Goal: Task Accomplishment & Management: Manage account settings

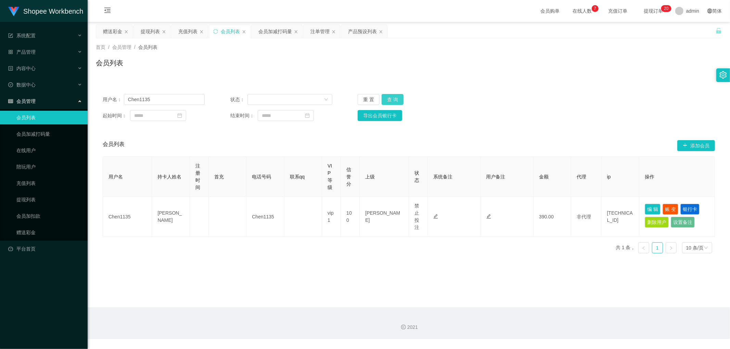
click at [392, 101] on button "查 询" at bounding box center [393, 99] width 22 height 11
click at [580, 87] on div "用户名： Chen1135 状态： 重 置 查 询 起始时间： 结束时间： 导出会员银行卡" at bounding box center [409, 107] width 626 height 41
click at [175, 101] on input "Chen1135" at bounding box center [164, 99] width 81 height 11
paste input "iceman"
type input "iceman"
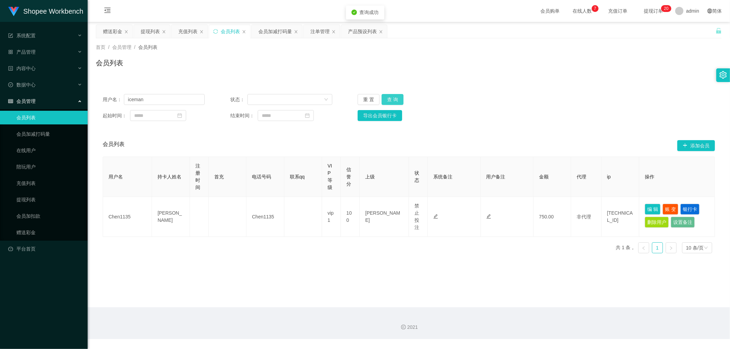
click at [391, 96] on button "查 询" at bounding box center [393, 99] width 22 height 11
drag, startPoint x: 545, startPoint y: 81, endPoint x: 545, endPoint y: 85, distance: 3.8
click at [546, 81] on div "用户名： iceman 状态： 重 置 查 询 起始时间： 结束时间： 导出会员银行卡 会员列表 添加会员 用户名 持卡人姓名 注册时间 首充 电话号码 联系…" at bounding box center [409, 169] width 626 height 180
click at [320, 31] on div "注单管理" at bounding box center [319, 31] width 19 height 13
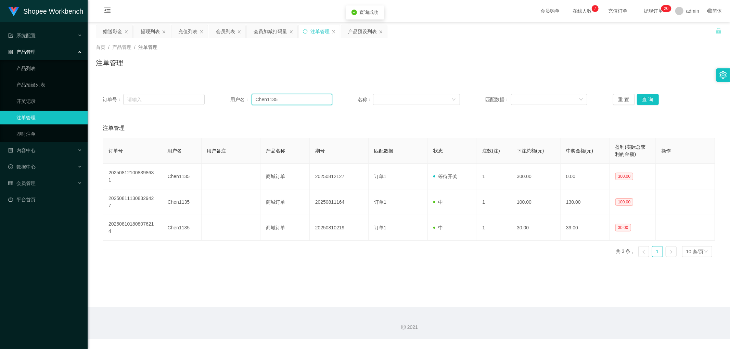
click at [314, 98] on input "Chen1135" at bounding box center [291, 99] width 81 height 11
paste input "iceman"
type input "iceman"
drag, startPoint x: 637, startPoint y: 101, endPoint x: 641, endPoint y: 101, distance: 3.8
click at [639, 101] on button "查 询" at bounding box center [648, 99] width 22 height 11
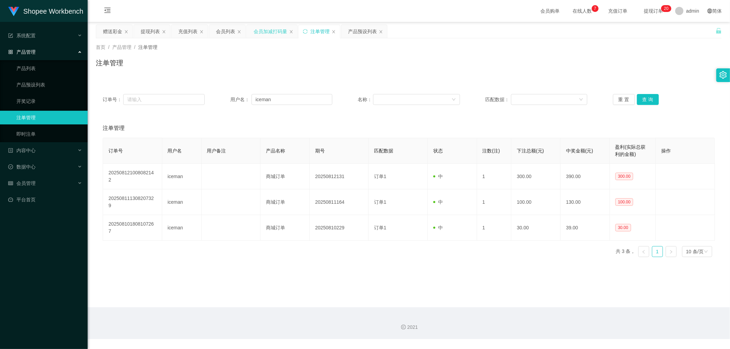
click at [266, 32] on div "会员加减打码量" at bounding box center [271, 31] width 34 height 13
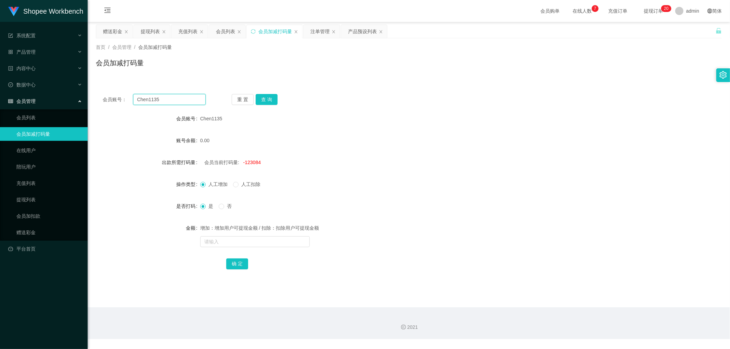
drag, startPoint x: 176, startPoint y: 102, endPoint x: 192, endPoint y: 102, distance: 16.4
click at [176, 102] on input "Chen1135" at bounding box center [169, 99] width 73 height 11
paste input "iceman"
type input "iceman"
drag, startPoint x: 268, startPoint y: 99, endPoint x: 281, endPoint y: 101, distance: 13.5
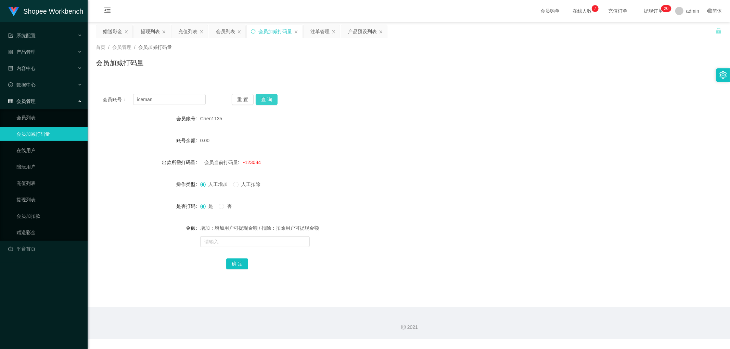
click at [268, 100] on button "查 询" at bounding box center [267, 99] width 22 height 11
click at [399, 88] on div "会员账号： iceman 重 置 查 询 会员账号 Chen1135 账号余额 0.00 出款所需打码量 会员当前打码量: -123084 操作类型 人工增加…" at bounding box center [409, 186] width 626 height 198
drag, startPoint x: 386, startPoint y: 87, endPoint x: 374, endPoint y: 84, distance: 12.6
click at [385, 87] on div "会员账号： iceman 重 置 查 询 会员账号 iceman 账号余额 390.00 出款所需打码量 会员当前打码量: -42715 操作类型 人工增加 …" at bounding box center [409, 186] width 626 height 198
click at [219, 33] on div "会员列表" at bounding box center [225, 31] width 19 height 13
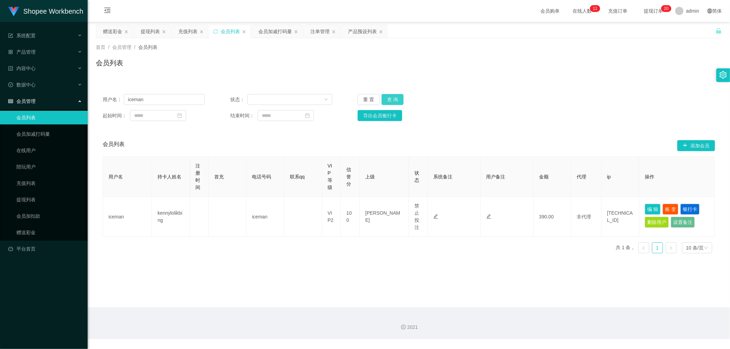
drag, startPoint x: 393, startPoint y: 99, endPoint x: 524, endPoint y: 103, distance: 130.1
click at [394, 100] on button "查 询" at bounding box center [393, 99] width 22 height 11
click at [576, 98] on div "用户名： iceman 状态： 重 置 查 询" at bounding box center [409, 99] width 612 height 11
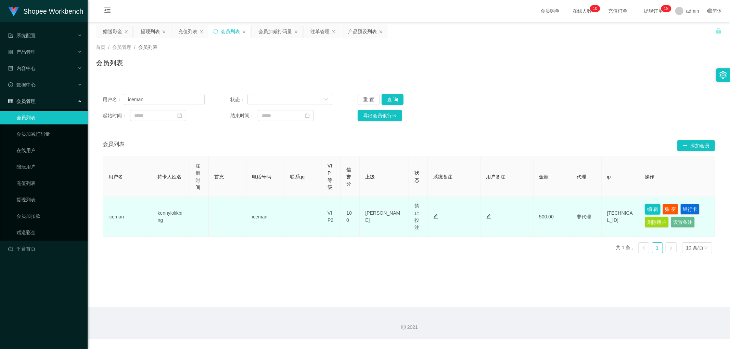
click at [649, 211] on button "编 辑" at bounding box center [653, 209] width 16 height 11
type input "iceman"
type input "kennylolikbing"
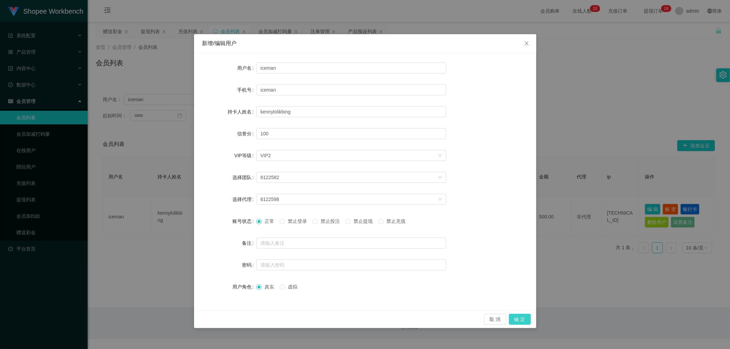
drag, startPoint x: 520, startPoint y: 320, endPoint x: 518, endPoint y: 324, distance: 4.8
click at [520, 320] on button "确 定" at bounding box center [520, 319] width 22 height 11
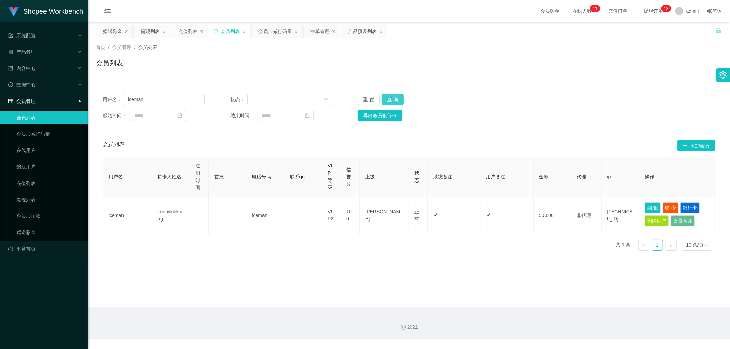
click at [394, 96] on button "查 询" at bounding box center [393, 99] width 22 height 11
click at [611, 118] on div "起始时间： 结束时间： 导出会员银行卡" at bounding box center [409, 115] width 612 height 11
click at [653, 207] on button "编 辑" at bounding box center [653, 208] width 16 height 11
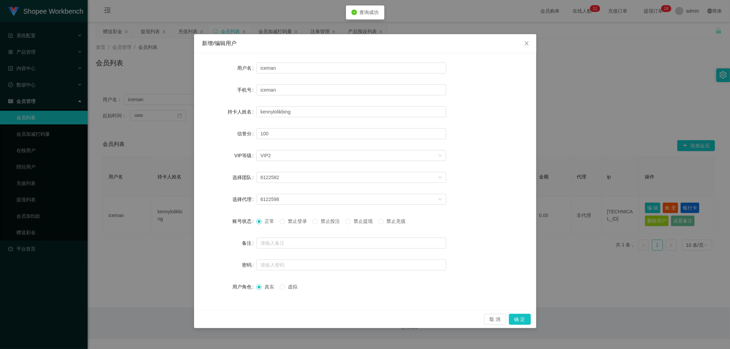
drag, startPoint x: 316, startPoint y: 227, endPoint x: 325, endPoint y: 225, distance: 9.3
click at [317, 227] on div "正常 禁止登录 禁止投注 禁止提现 禁止充值" at bounding box center [351, 222] width 190 height 14
click at [323, 223] on span "禁止投注" at bounding box center [330, 221] width 25 height 5
click at [522, 319] on button "确 定" at bounding box center [520, 319] width 22 height 11
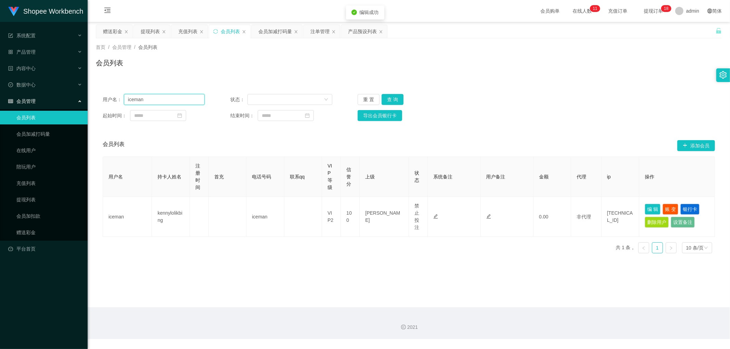
drag, startPoint x: 165, startPoint y: 98, endPoint x: 47, endPoint y: 108, distance: 118.1
click at [47, 108] on section "Shopee Workbench 系统配置 产品管理 产品列表 产品预设列表 开奖记录 注单管理 即时注单 内容中心 数据中心 会员管理 会员列表 会员加减打…" at bounding box center [365, 169] width 730 height 339
drag, startPoint x: 306, startPoint y: 73, endPoint x: 315, endPoint y: 42, distance: 32.9
click at [306, 71] on div "会员列表" at bounding box center [409, 66] width 626 height 16
click at [318, 36] on div "注单管理" at bounding box center [319, 31] width 19 height 13
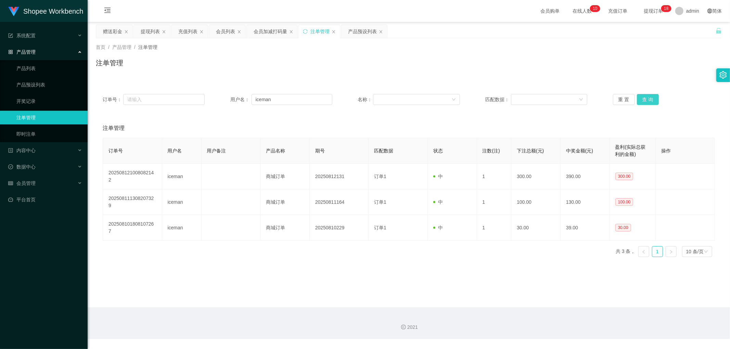
click at [643, 99] on button "查 询" at bounding box center [648, 99] width 22 height 11
click at [272, 33] on div "会员加减打码量" at bounding box center [271, 31] width 34 height 13
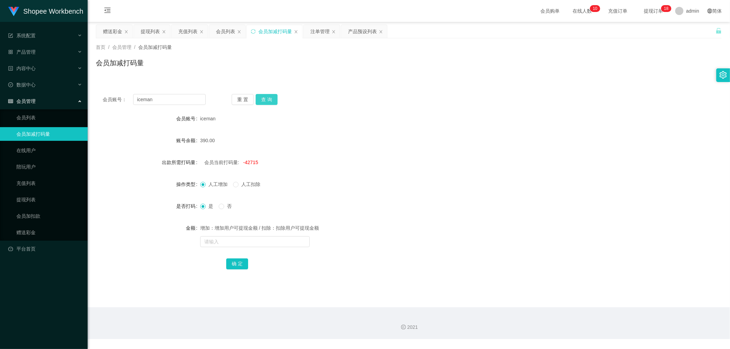
click at [264, 103] on button "查 询" at bounding box center [267, 99] width 22 height 11
click at [399, 138] on div "0.00" at bounding box center [382, 141] width 365 height 14
click at [248, 163] on span "-42215" at bounding box center [250, 162] width 15 height 5
copy span "42215"
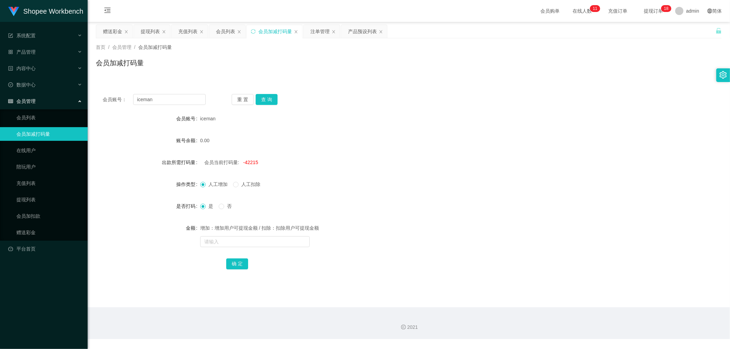
click at [233, 235] on div "增加：增加用户可提现金额 / 扣除：扣除用户可提现金额" at bounding box center [382, 234] width 365 height 27
drag, startPoint x: 227, startPoint y: 242, endPoint x: 230, endPoint y: 247, distance: 6.3
click at [227, 243] on input "text" at bounding box center [254, 241] width 109 height 11
paste input "42215"
type input "42215"
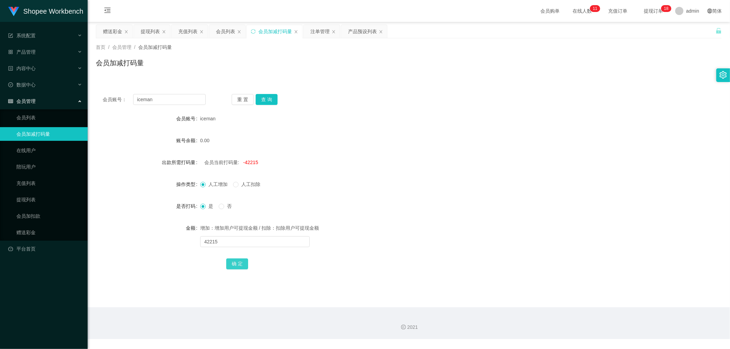
click at [240, 265] on button "确 定" at bounding box center [237, 264] width 22 height 11
click at [253, 238] on input "text" at bounding box center [254, 241] width 109 height 11
click at [246, 244] on input "text" at bounding box center [254, 241] width 109 height 11
type input "2000"
click at [241, 262] on button "确 定" at bounding box center [237, 264] width 22 height 11
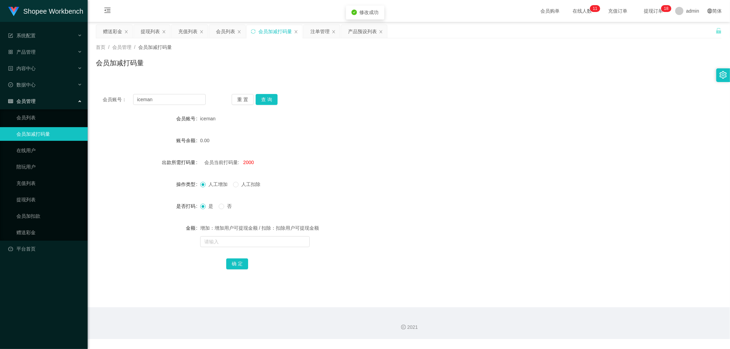
click at [383, 209] on div "是 否" at bounding box center [382, 206] width 365 height 14
click at [228, 30] on div "会员列表" at bounding box center [225, 31] width 19 height 13
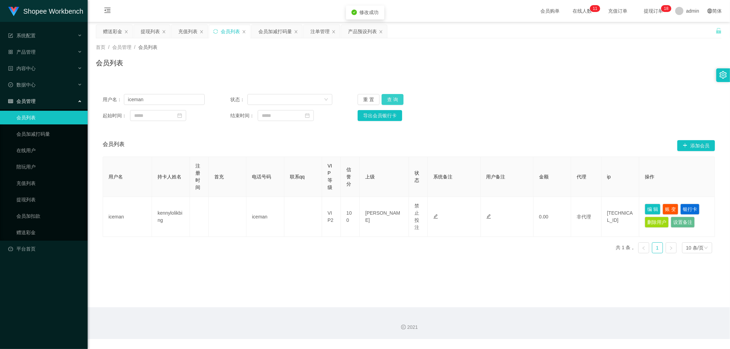
click at [394, 98] on button "查 询" at bounding box center [393, 99] width 22 height 11
drag, startPoint x: 542, startPoint y: 93, endPoint x: 545, endPoint y: 94, distance: 3.6
click at [542, 93] on div "用户名： iceman 状态： 重 置 查 询 起始时间： 结束时间： 导出会员银行卡" at bounding box center [409, 107] width 626 height 41
click at [397, 99] on button "查 询" at bounding box center [393, 99] width 22 height 11
drag, startPoint x: 170, startPoint y: 100, endPoint x: 175, endPoint y: 101, distance: 4.7
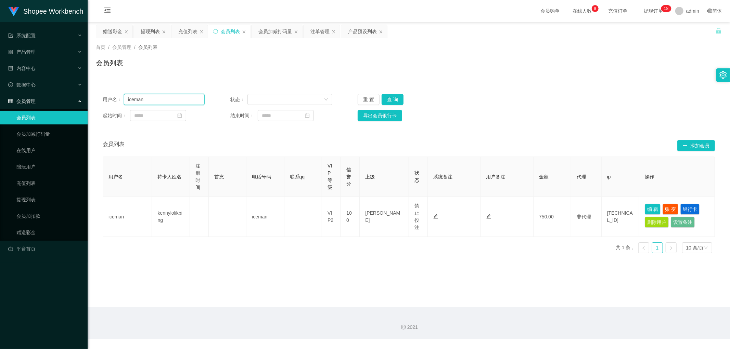
click at [170, 100] on input "iceman" at bounding box center [164, 99] width 81 height 11
paste input "Jin123@"
type input "Jin123@"
drag, startPoint x: 389, startPoint y: 97, endPoint x: 534, endPoint y: 96, distance: 145.1
click at [391, 98] on button "查 询" at bounding box center [393, 99] width 22 height 11
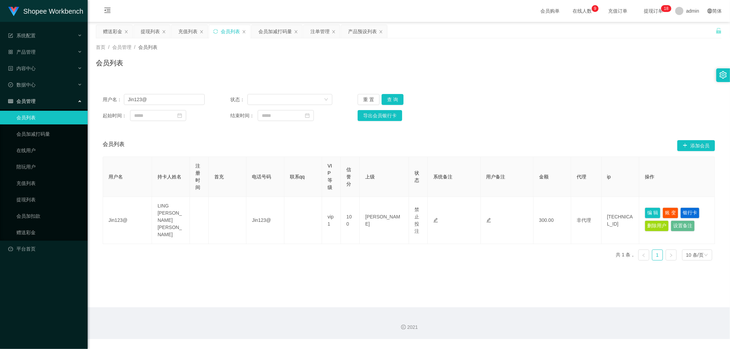
click at [536, 96] on div "用户名： Jin123@ 状态： 重 置 查 询" at bounding box center [409, 99] width 612 height 11
click at [323, 31] on div "注单管理" at bounding box center [319, 31] width 19 height 13
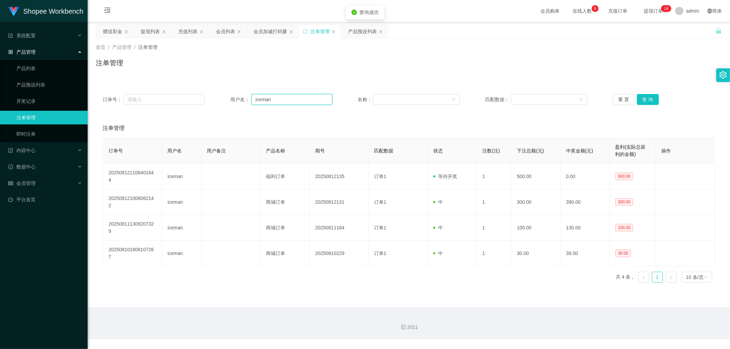
click at [286, 103] on input "iceman" at bounding box center [291, 99] width 81 height 11
paste input "Jin123@"
type input "Jin123@"
click at [645, 100] on button "查 询" at bounding box center [648, 99] width 22 height 11
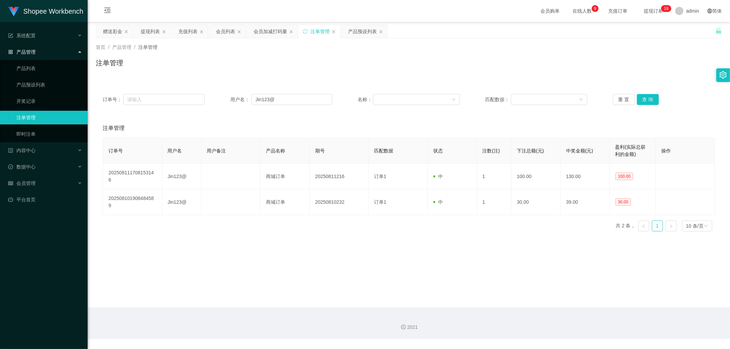
drag, startPoint x: 344, startPoint y: 60, endPoint x: 337, endPoint y: 56, distance: 7.8
click at [342, 59] on div "注单管理" at bounding box center [409, 66] width 626 height 16
click at [265, 31] on div "会员加减打码量" at bounding box center [271, 31] width 34 height 13
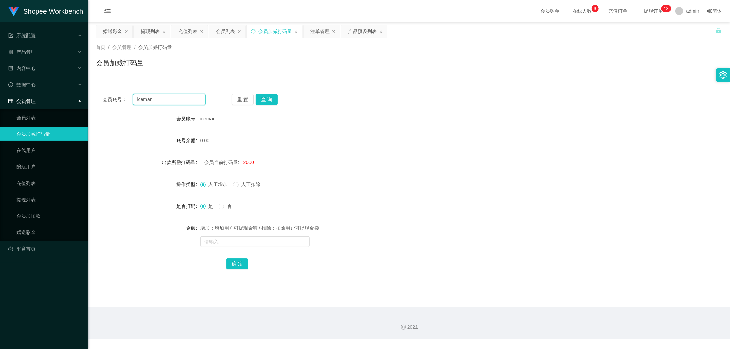
click at [178, 100] on input "iceman" at bounding box center [169, 99] width 73 height 11
paste input "Jin123@"
type input "Jin123@"
drag, startPoint x: 263, startPoint y: 100, endPoint x: 323, endPoint y: 105, distance: 60.8
click at [264, 100] on button "查 询" at bounding box center [267, 99] width 22 height 11
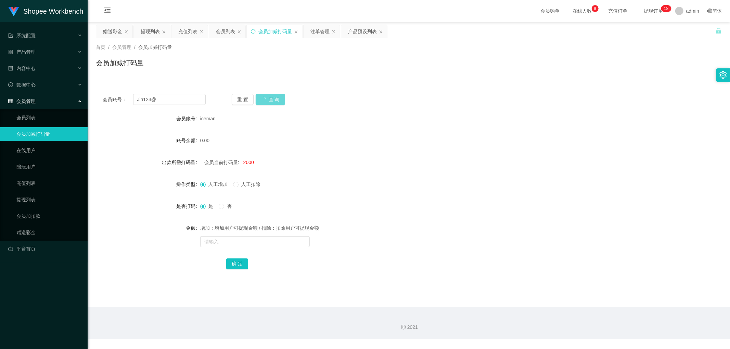
click at [403, 109] on div "会员账号： Jin123@ 重 置 查 询 会员账号 iceman 账号余额 0.00 出款所需打码量 会员当前打码量: 2000 操作类型 人工增加 人工扣…" at bounding box center [409, 186] width 626 height 198
drag, startPoint x: 393, startPoint y: 103, endPoint x: 371, endPoint y: 95, distance: 23.7
click at [385, 101] on div "会员账号： Jin123@ 重 置 查 询" at bounding box center [409, 99] width 626 height 11
click at [224, 32] on div "会员列表" at bounding box center [225, 31] width 19 height 13
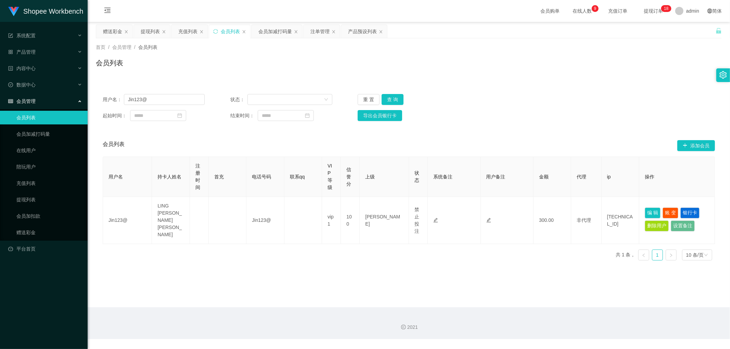
click at [614, 79] on div "用户名： Jin123@ 状态： 重 置 查 询 起始时间： 结束时间： 导出会员银行卡 会员列表 添加会员 用户名 持卡人姓名 注册时间 首充 电话号码 联…" at bounding box center [409, 172] width 626 height 187
click at [173, 97] on input "Jin123@" at bounding box center [164, 99] width 81 height 11
paste input "TomorrowWeFly"
type input "TomorrowWeFly"
click at [391, 99] on button "查 询" at bounding box center [393, 99] width 22 height 11
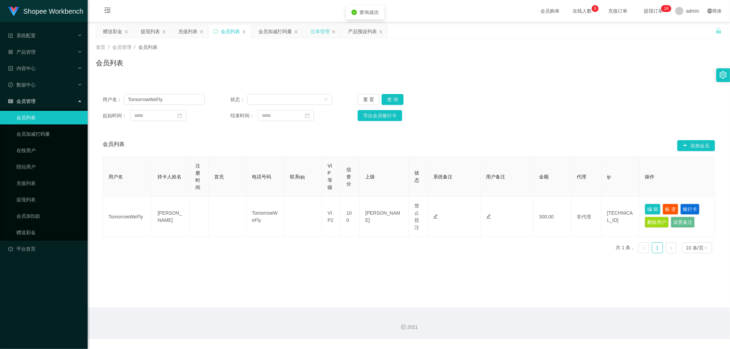
click at [313, 32] on div "注单管理" at bounding box center [319, 31] width 19 height 13
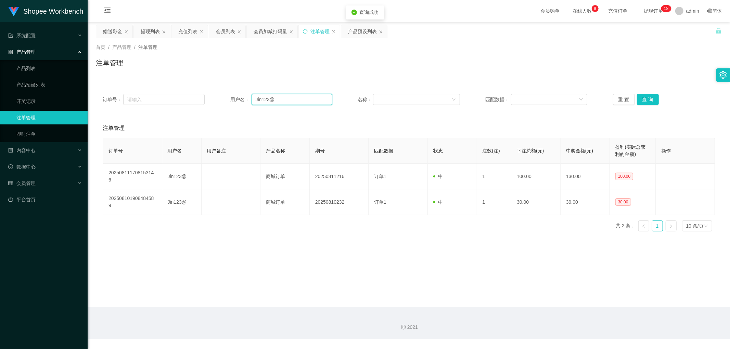
drag, startPoint x: 287, startPoint y: 99, endPoint x: 299, endPoint y: 100, distance: 12.0
click at [288, 99] on input "Jin123@" at bounding box center [291, 99] width 81 height 11
paste input "TomorrowWeFly"
type input "TomorrowWeFly"
click at [645, 100] on button "查 询" at bounding box center [648, 99] width 22 height 11
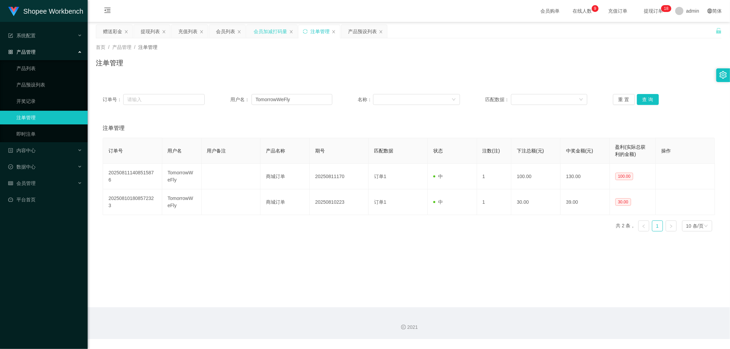
click at [273, 31] on div "会员加减打码量" at bounding box center [271, 31] width 34 height 13
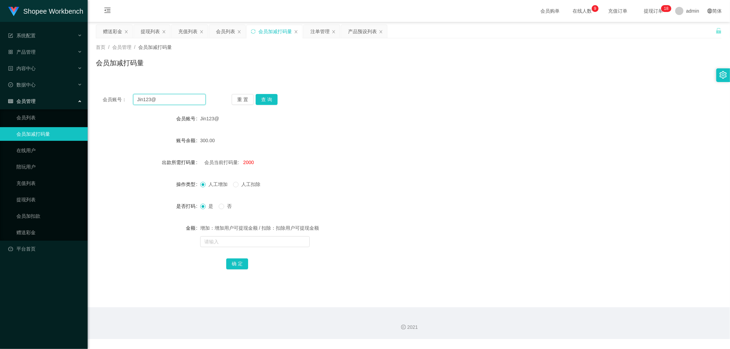
click at [179, 97] on input "Jin123@" at bounding box center [169, 99] width 73 height 11
paste input "TomorrowWeFly"
type input "TomorrowWeFly"
drag, startPoint x: 262, startPoint y: 101, endPoint x: 383, endPoint y: 93, distance: 121.7
click at [264, 101] on button "查 询" at bounding box center [267, 99] width 22 height 11
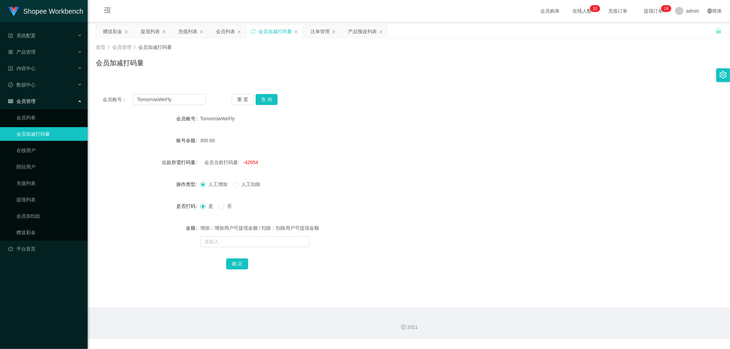
click at [384, 93] on div "会员账号： TomorrowWeFly 重 置 查 询 会员账号 TomorrowWeFly 账号余额 300.00 出款所需打码量 会员当前打码量: -42…" at bounding box center [409, 186] width 626 height 198
click at [358, 86] on div "会员账号： TomorrowWeFly 重 置 查 询 会员账号 TomorrowWeFly 账号余额 300.00 出款所需打码量 会员当前打码量: -42…" at bounding box center [409, 182] width 626 height 207
click at [225, 33] on div "会员列表" at bounding box center [225, 31] width 19 height 13
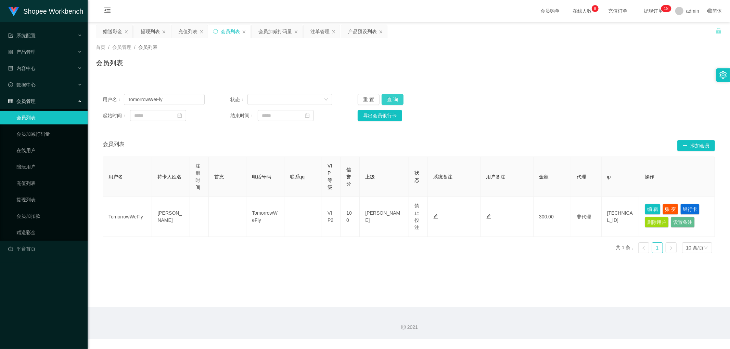
click at [398, 99] on button "查 询" at bounding box center [393, 99] width 22 height 11
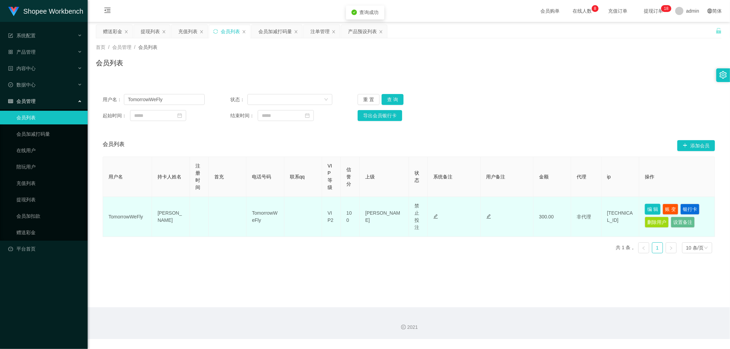
drag, startPoint x: 645, startPoint y: 206, endPoint x: 633, endPoint y: 217, distance: 15.7
click at [645, 207] on button "编 辑" at bounding box center [653, 209] width 16 height 11
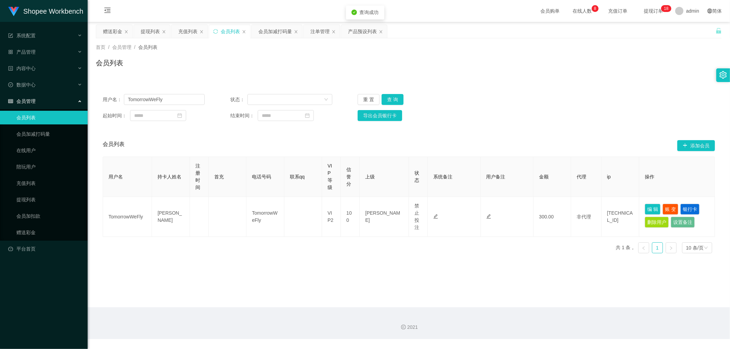
type input "TomorrowWeFly"
type input "[PERSON_NAME]"
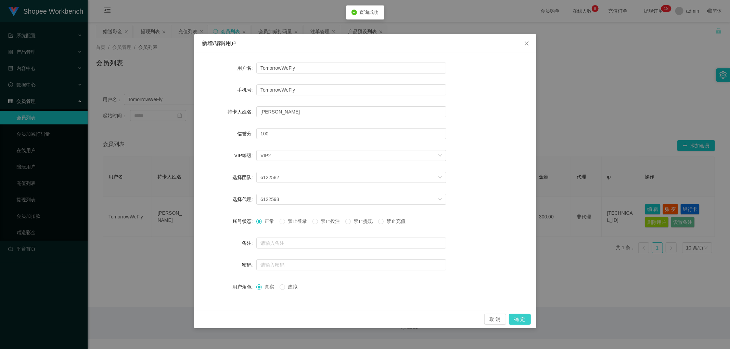
click at [518, 320] on button "确 定" at bounding box center [520, 319] width 22 height 11
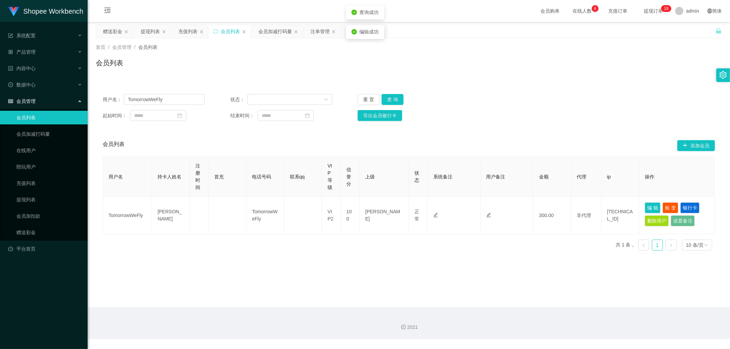
click at [620, 72] on div "会员列表" at bounding box center [409, 66] width 626 height 16
click at [395, 100] on button "查 询" at bounding box center [393, 99] width 22 height 11
click at [649, 209] on button "编 辑" at bounding box center [653, 208] width 16 height 11
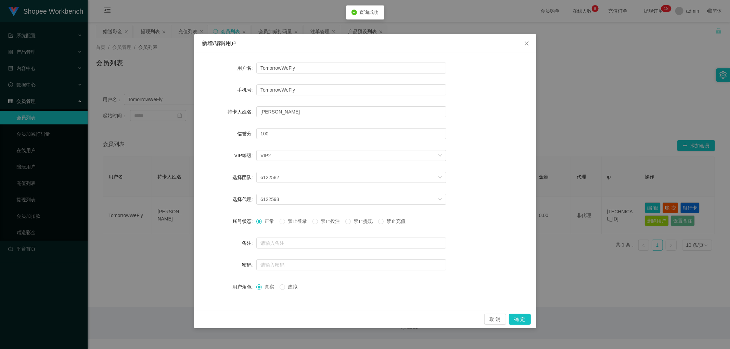
click at [323, 223] on span "禁止投注" at bounding box center [330, 221] width 25 height 5
click at [522, 319] on button "确 定" at bounding box center [520, 319] width 22 height 11
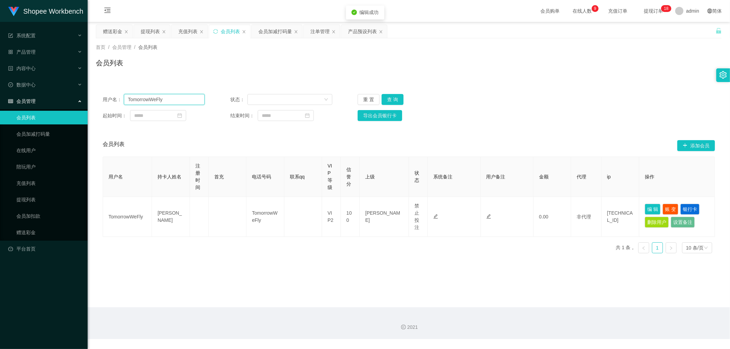
drag, startPoint x: 172, startPoint y: 102, endPoint x: 118, endPoint y: 98, distance: 53.9
click at [74, 103] on section "Shopee Workbench 系统配置 产品管理 产品列表 产品预设列表 开奖记录 注单管理 即时注单 内容中心 数据中心 会员管理 会员列表 会员加减打…" at bounding box center [365, 169] width 730 height 339
click at [312, 76] on div "首页 / 会员管理 / 会员列表 / 会员列表" at bounding box center [409, 58] width 642 height 41
click at [282, 35] on div "会员加减打码量" at bounding box center [275, 31] width 34 height 13
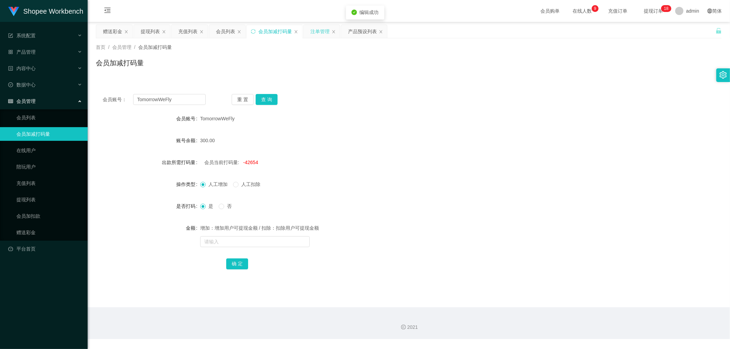
click at [320, 33] on div "注单管理" at bounding box center [319, 31] width 19 height 13
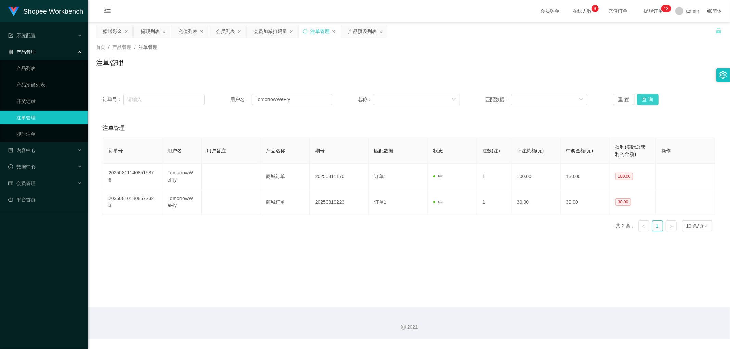
click at [646, 96] on button "查 询" at bounding box center [648, 99] width 22 height 11
drag, startPoint x: 280, startPoint y: 80, endPoint x: 274, endPoint y: 58, distance: 22.2
click at [279, 78] on div "首页 / 产品管理 / 注单管理 / 注单管理 订单号： 用户名： TomorrowWeFly 名称： 匹配数据： 重 置 查 询 注单管理 订单号 用户名 …" at bounding box center [409, 150] width 626 height 224
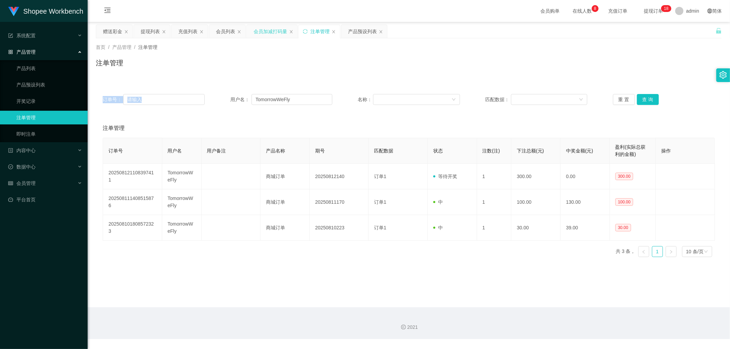
click at [269, 35] on div "会员加减打码量" at bounding box center [271, 31] width 34 height 13
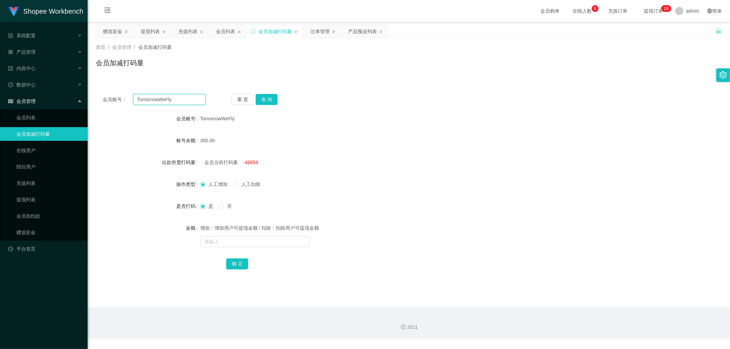
drag, startPoint x: 183, startPoint y: 100, endPoint x: 189, endPoint y: 100, distance: 5.1
click at [183, 100] on input "TomorrowWeFly" at bounding box center [169, 99] width 73 height 11
click at [263, 101] on button "查 询" at bounding box center [267, 99] width 22 height 11
click at [425, 104] on div "会员账号： TomorrowWeFly 重 置 查 询" at bounding box center [409, 99] width 626 height 11
drag, startPoint x: 423, startPoint y: 102, endPoint x: 343, endPoint y: 78, distance: 83.9
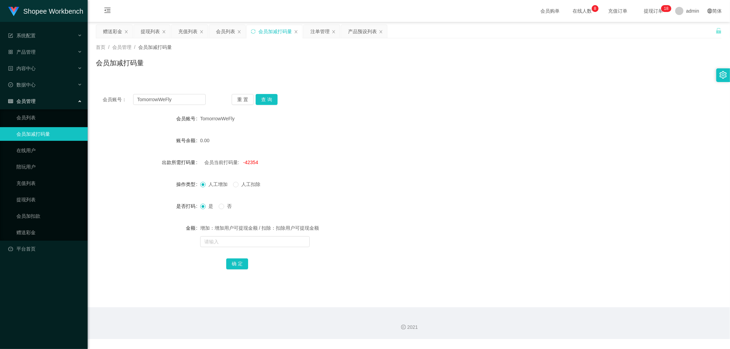
click at [413, 98] on div "会员账号： TomorrowWeFly 重 置 查 询" at bounding box center [409, 99] width 626 height 11
click at [228, 34] on div "会员列表" at bounding box center [225, 31] width 19 height 13
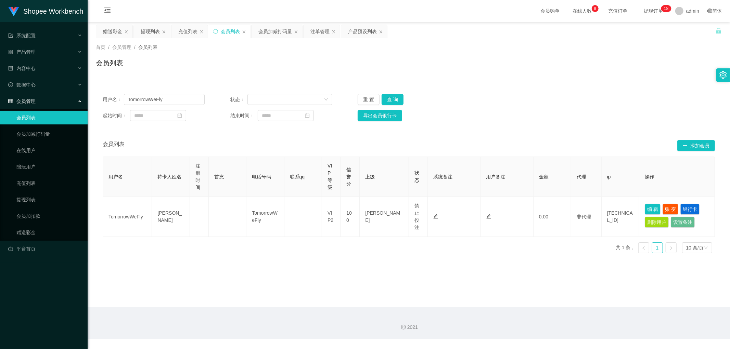
drag, startPoint x: 600, startPoint y: 79, endPoint x: 661, endPoint y: 33, distance: 76.7
click at [606, 77] on div "首页 / 会员管理 / 会员列表 / 会员列表 用户名： TomorrowWeFly 状态： 重 置 查 询 起始时间： 结束时间： 导出会员银行卡 会员列表…" at bounding box center [409, 148] width 626 height 221
drag, startPoint x: 392, startPoint y: 95, endPoint x: 406, endPoint y: 115, distance: 24.0
click at [392, 96] on button "查 询" at bounding box center [393, 99] width 22 height 11
click at [392, 97] on button "查 询" at bounding box center [393, 99] width 22 height 11
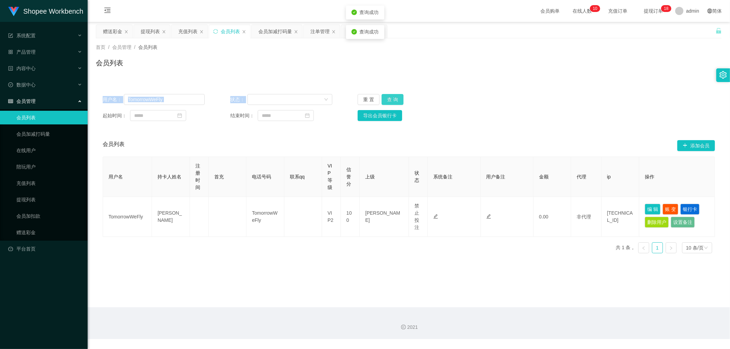
click at [392, 98] on button "查 询" at bounding box center [393, 99] width 22 height 11
click at [492, 90] on div "用户名： TomorrowWeFly 状态： 重 置 查 询 起始时间： 结束时间： 导出会员银行卡" at bounding box center [409, 107] width 626 height 41
drag, startPoint x: 495, startPoint y: 86, endPoint x: 423, endPoint y: 104, distance: 74.5
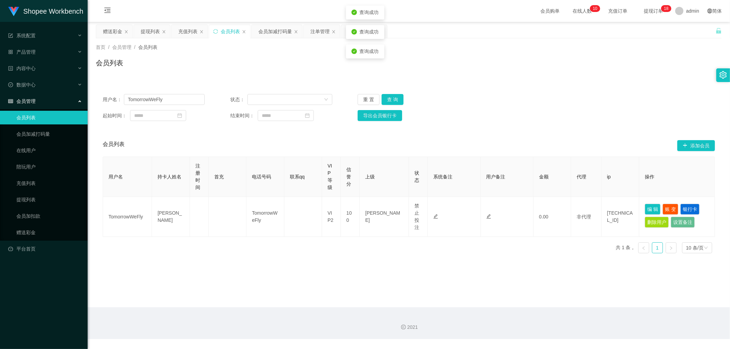
click at [494, 86] on div "用户名： TomorrowWeFly 状态： 重 置 查 询 起始时间： 结束时间： 导出会员银行卡 会员列表 添加会员 用户名 持卡人姓名 注册时间 首充 …" at bounding box center [409, 169] width 626 height 180
click at [392, 100] on button "查 询" at bounding box center [393, 99] width 22 height 11
click at [387, 99] on button "查 询" at bounding box center [393, 99] width 22 height 11
click at [570, 97] on div "用户名： TomorrowWeFly 状态： 重 置 查 询" at bounding box center [409, 99] width 612 height 11
click at [319, 31] on div "注单管理" at bounding box center [319, 31] width 19 height 13
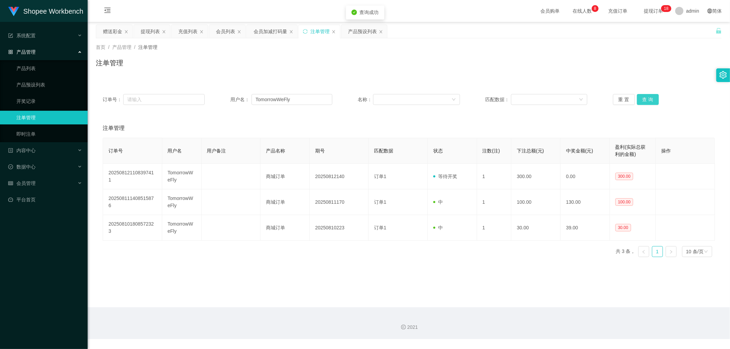
click at [647, 102] on button "查 询" at bounding box center [648, 99] width 22 height 11
click at [270, 33] on div "会员加减打码量" at bounding box center [271, 31] width 34 height 13
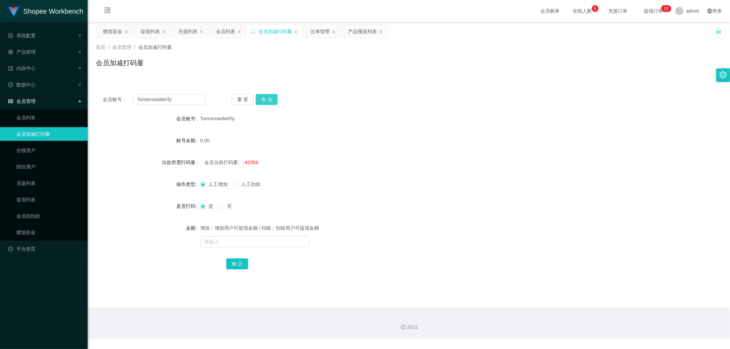
click at [265, 100] on button "查 询" at bounding box center [267, 99] width 22 height 11
drag, startPoint x: 269, startPoint y: 101, endPoint x: 412, endPoint y: 100, distance: 142.7
click at [270, 101] on button "查 询" at bounding box center [267, 99] width 22 height 11
drag, startPoint x: 412, startPoint y: 100, endPoint x: 411, endPoint y: 104, distance: 4.1
click at [412, 100] on div "会员账号： TomorrowWeFly 重 置 查 询" at bounding box center [409, 99] width 626 height 11
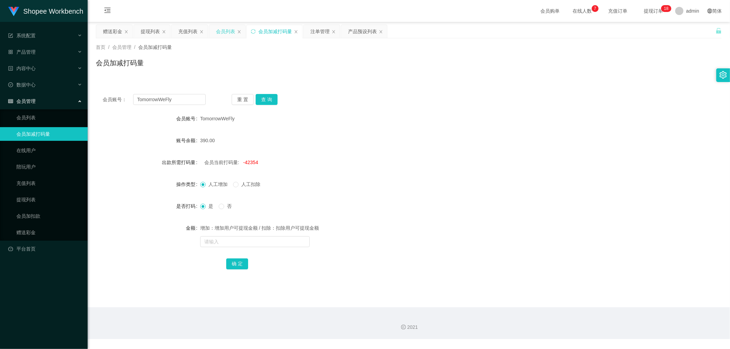
click at [230, 34] on div "会员列表" at bounding box center [225, 31] width 19 height 13
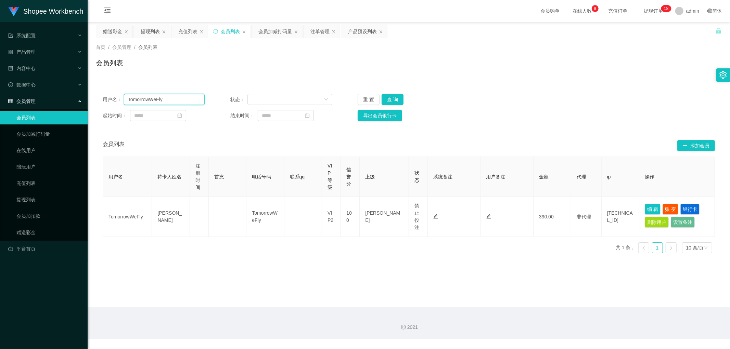
click at [169, 100] on input "TomorrowWeFly" at bounding box center [164, 99] width 81 height 11
paste input "Jin123@"
type input "Jin123@"
drag, startPoint x: 390, startPoint y: 99, endPoint x: 528, endPoint y: 104, distance: 137.3
click at [391, 100] on button "查 询" at bounding box center [393, 99] width 22 height 11
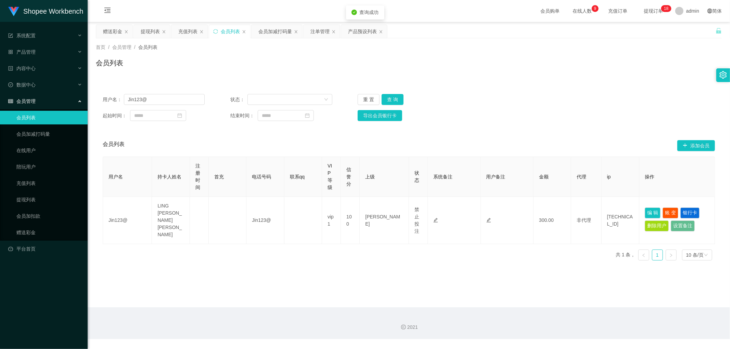
click at [529, 104] on div "用户名： Jin123@ 状态： 重 置 查 询" at bounding box center [409, 99] width 612 height 11
click at [546, 103] on div "用户名： Jin123@ 状态： 重 置 查 询" at bounding box center [409, 99] width 612 height 11
click at [317, 34] on div "注单管理" at bounding box center [319, 31] width 19 height 13
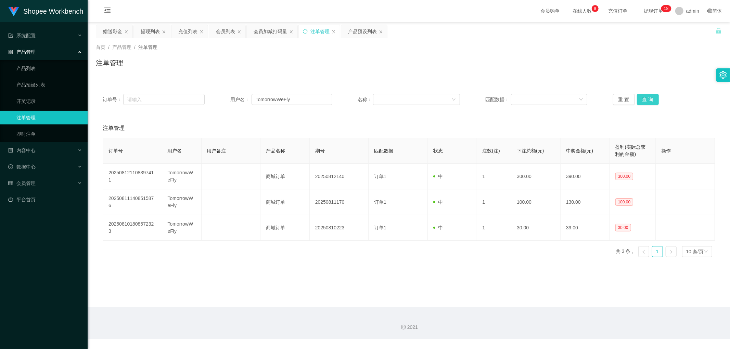
click at [651, 98] on button "查 询" at bounding box center [648, 99] width 22 height 11
click at [303, 96] on input "TomorrowWeFly" at bounding box center [291, 99] width 81 height 11
paste input "Jin123@"
type input "Jin123@"
click at [644, 100] on button "查 询" at bounding box center [648, 99] width 22 height 11
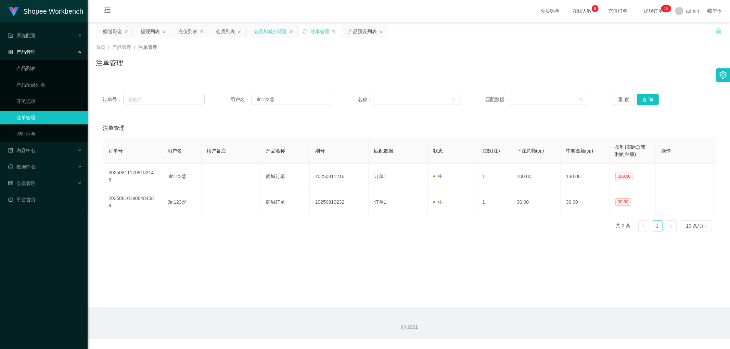
click at [264, 36] on div "会员加减打码量" at bounding box center [271, 31] width 34 height 13
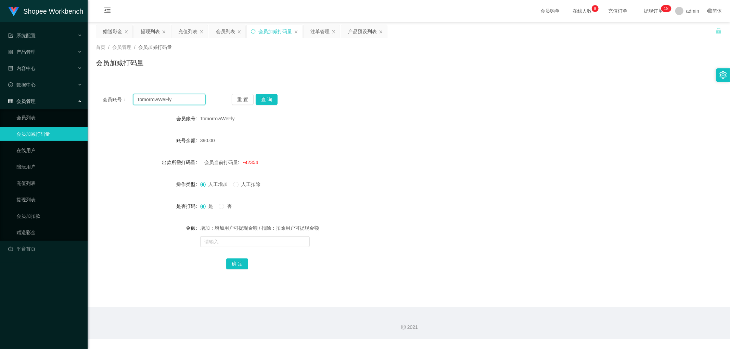
click at [186, 101] on input "TomorrowWeFly" at bounding box center [169, 99] width 73 height 11
paste input "Jin123@"
click at [266, 101] on button "查 询" at bounding box center [267, 99] width 22 height 11
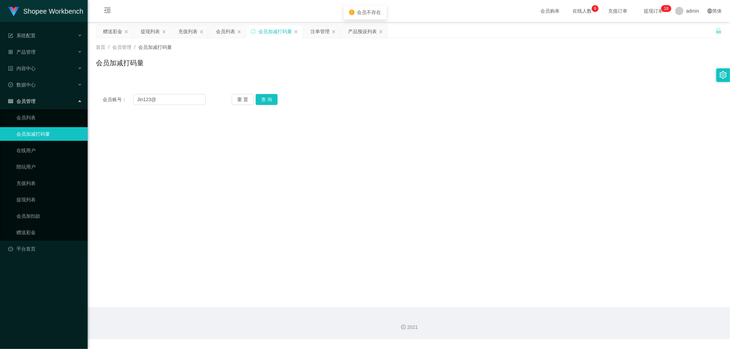
click at [361, 103] on div "会员账号： Jin123@ 重 置 查 询" at bounding box center [409, 99] width 626 height 11
drag, startPoint x: 195, startPoint y: 98, endPoint x: 82, endPoint y: 107, distance: 113.3
click at [82, 107] on section "Shopee Workbench 系统配置 产品管理 产品列表 产品预设列表 开奖记录 注单管理 即时注单 内容中心 数据中心 会员管理 会员列表 会员加减打…" at bounding box center [365, 169] width 730 height 339
type input "Jin123@"
click at [266, 100] on button "查 询" at bounding box center [267, 99] width 22 height 11
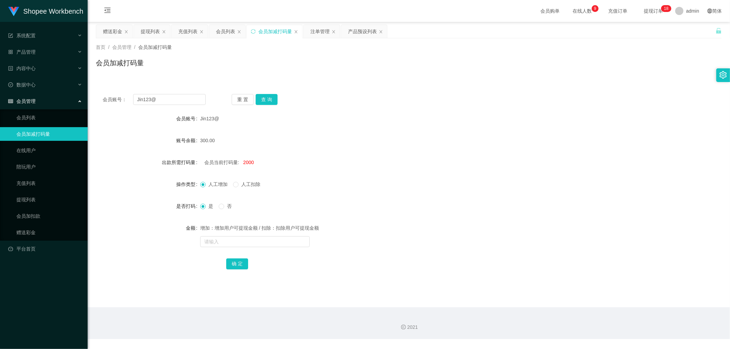
click at [368, 88] on div "会员账号： Jin123@ 重 置 查 询 会员账号 Jin123@ 账号余额 300.00 出款所需打码量 会员当前打码量: 2000 操作类型 人工增加 …" at bounding box center [409, 186] width 626 height 198
click at [377, 81] on div "会员账号： Jin123@ 重 置 查 询 会员账号 Jin123@ 账号余额 300.00 出款所需打码量 会员当前打码量: 2000 操作类型 人工增加 …" at bounding box center [409, 182] width 626 height 207
click at [245, 161] on span "2000" at bounding box center [248, 162] width 11 height 5
copy span "2000"
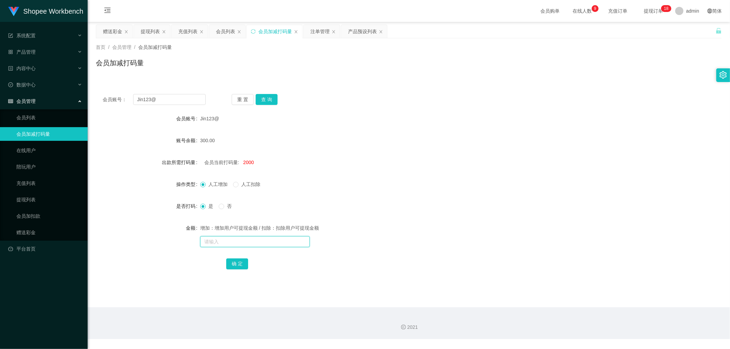
click at [228, 243] on input "text" at bounding box center [254, 241] width 109 height 11
paste input "2000"
click at [221, 241] on input "2000" at bounding box center [254, 241] width 109 height 11
type input "12000"
drag, startPoint x: 233, startPoint y: 265, endPoint x: 237, endPoint y: 265, distance: 4.1
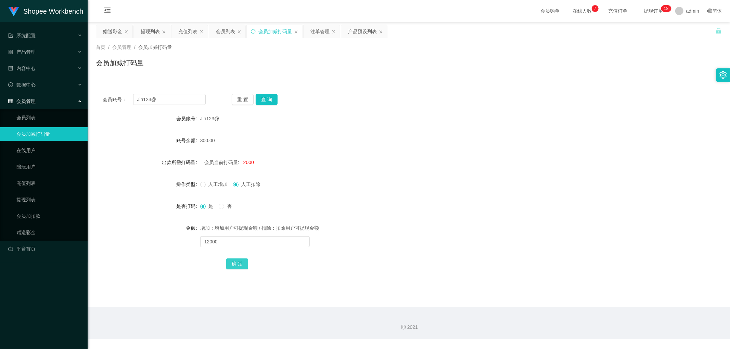
click at [233, 266] on button "确 定" at bounding box center [237, 264] width 22 height 11
drag, startPoint x: 365, startPoint y: 194, endPoint x: 372, endPoint y: 198, distance: 8.2
click at [365, 194] on form "会员账号 Jin123@ 账号余额 300.00 出款所需打码量 会员当前打码量: -10000 操作类型 人工增加 人工扣除 是否打码 是 否 金额 增加：…" at bounding box center [409, 191] width 626 height 159
click at [383, 149] on form "会员账号 Jin123@ 账号余额 300.00 出款所需打码量 会员当前打码量: -10000 操作类型 人工增加 人工扣除 是否打码 是 否 金额 增加：…" at bounding box center [409, 191] width 626 height 159
drag, startPoint x: 229, startPoint y: 35, endPoint x: 373, endPoint y: 57, distance: 146.1
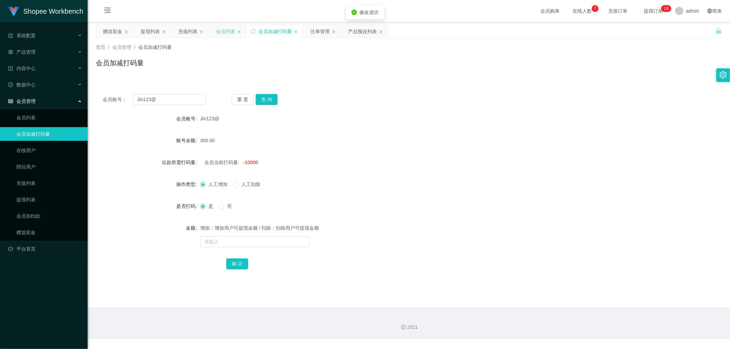
click at [229, 35] on div "会员列表" at bounding box center [225, 31] width 19 height 13
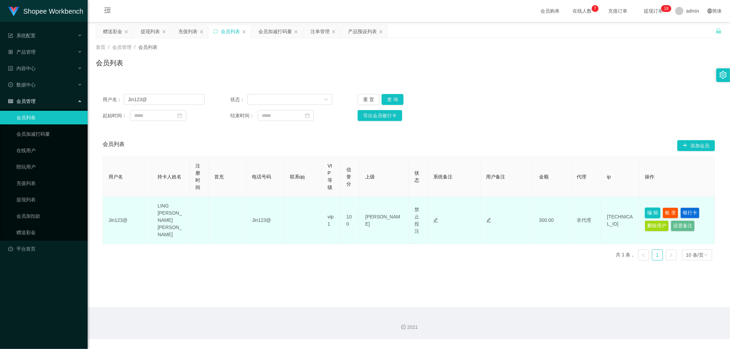
click at [648, 209] on button "编 辑" at bounding box center [653, 213] width 16 height 11
type input "Jin123@"
type input "LING [PERSON_NAME] [PERSON_NAME]"
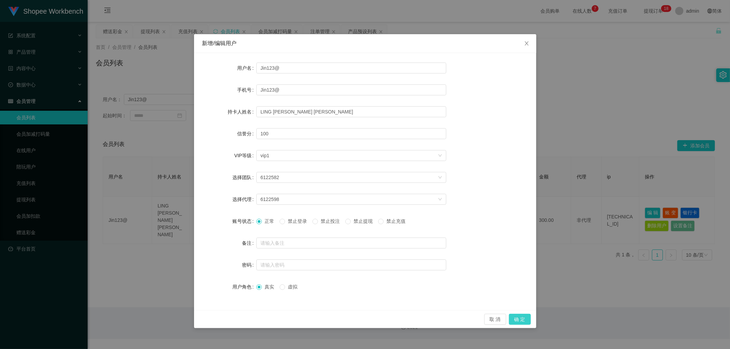
click at [516, 318] on button "确 定" at bounding box center [520, 319] width 22 height 11
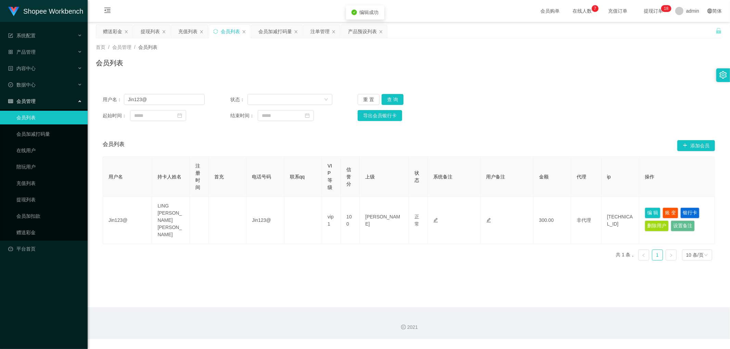
click at [397, 296] on main "关闭左侧 关闭右侧 关闭其它 刷新页面 赠送彩金 提现列表 充值列表 会员列表 会员加减打码量 注单管理 产品预设列表 首页 / 会员管理 / 会员列表 / …" at bounding box center [409, 165] width 642 height 286
click at [242, 76] on div "首页 / 会员管理 / 会员列表 / 会员列表" at bounding box center [409, 58] width 642 height 41
click at [392, 101] on button "查 询" at bounding box center [393, 99] width 22 height 11
click at [388, 100] on button "查 询" at bounding box center [393, 99] width 22 height 11
drag, startPoint x: 661, startPoint y: 118, endPoint x: 656, endPoint y: 175, distance: 56.8
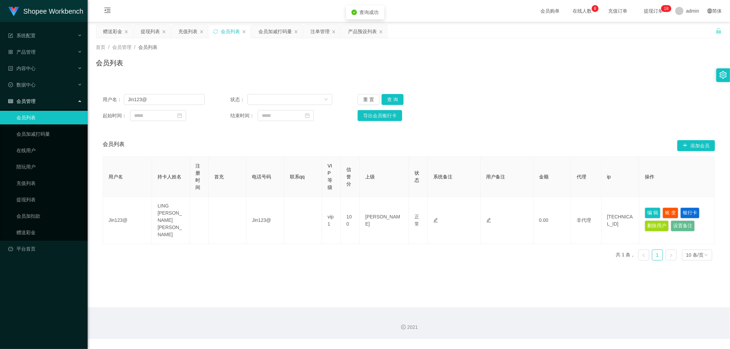
click at [662, 122] on div "用户名： Jin123@ 状态： 重 置 查 询 起始时间： 结束时间： 导出会员银行卡" at bounding box center [409, 107] width 626 height 41
click at [650, 208] on button "编 辑" at bounding box center [653, 213] width 16 height 11
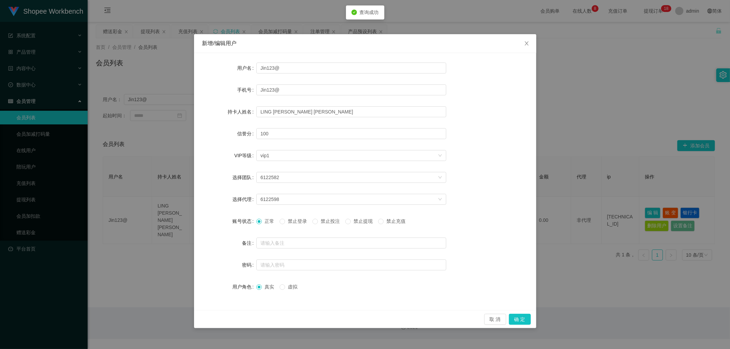
click at [327, 221] on span "禁止投注" at bounding box center [330, 221] width 25 height 5
click at [525, 320] on button "确 定" at bounding box center [520, 319] width 22 height 11
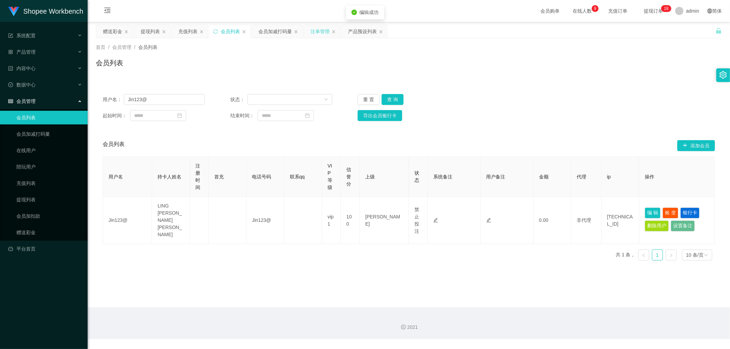
click at [323, 31] on div "注单管理" at bounding box center [319, 31] width 19 height 13
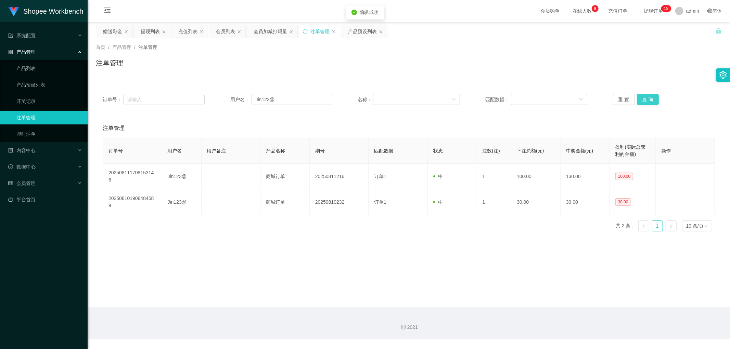
click at [648, 100] on button "查 询" at bounding box center [648, 99] width 22 height 11
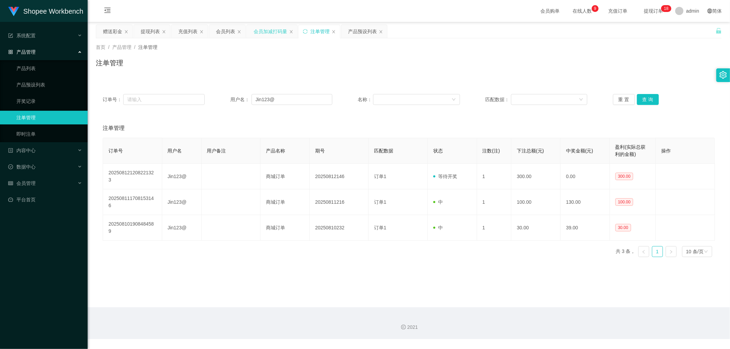
click at [273, 35] on div "会员加减打码量" at bounding box center [271, 31] width 34 height 13
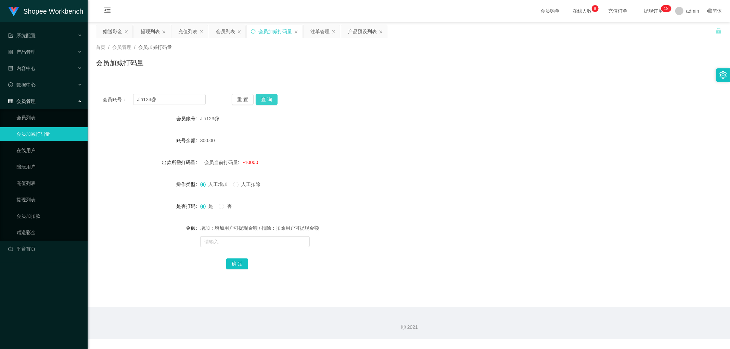
click at [265, 97] on button "查 询" at bounding box center [267, 99] width 22 height 11
click at [370, 131] on form "会员账号 Jin123@ 账号余额 300.00 出款所需打码量 会员当前打码量: -10000 操作类型 人工增加 人工扣除 是否打码 是 否 金额 增加：…" at bounding box center [409, 191] width 626 height 159
click at [370, 131] on form "会员账号 Jin123@ 账号余额 0.00 出款所需打码量 会员当前打码量: -9700 操作类型 人工增加 人工扣除 是否打码 是 否 金额 增加：增加用…" at bounding box center [409, 191] width 626 height 159
click at [227, 30] on div "会员列表" at bounding box center [225, 31] width 19 height 13
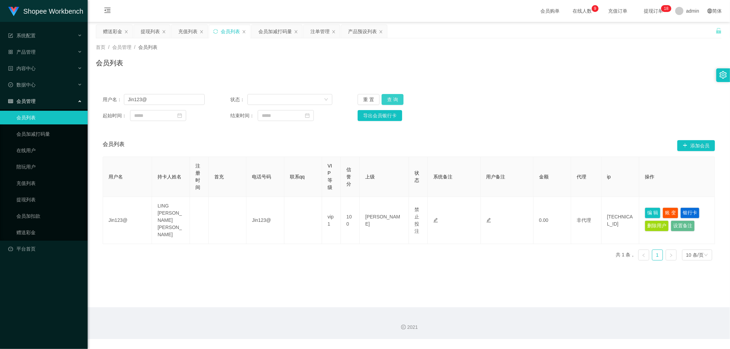
drag, startPoint x: 394, startPoint y: 100, endPoint x: 423, endPoint y: 100, distance: 28.7
click at [396, 100] on button "查 询" at bounding box center [393, 99] width 22 height 11
click at [567, 92] on div "用户名： Jin123@ 状态： 重 置 查 询 起始时间： 结束时间： 导出会员银行卡" at bounding box center [409, 107] width 626 height 41
drag, startPoint x: 392, startPoint y: 100, endPoint x: 431, endPoint y: 109, distance: 40.8
click at [392, 100] on button "查 询" at bounding box center [393, 99] width 22 height 11
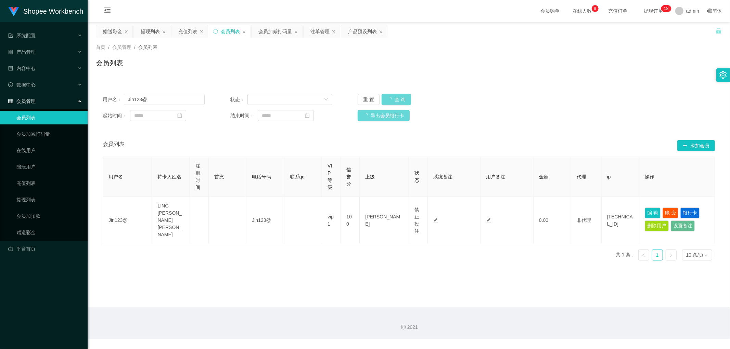
click at [559, 121] on div "起始时间： 结束时间： 导出会员银行卡" at bounding box center [409, 115] width 612 height 11
drag, startPoint x: 393, startPoint y: 99, endPoint x: 418, endPoint y: 105, distance: 25.7
click at [394, 99] on button "查 询" at bounding box center [393, 99] width 22 height 11
drag, startPoint x: 524, startPoint y: 107, endPoint x: 582, endPoint y: 131, distance: 63.2
click at [525, 107] on div "用户名： Jin123@ 状态： 重 置 查 询 起始时间： 结束时间： 导出会员银行卡" at bounding box center [409, 107] width 626 height 41
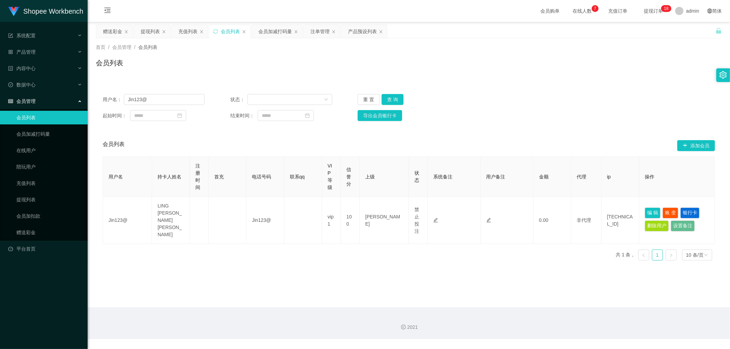
click at [571, 124] on div "用户名： Jin123@ 状态： 重 置 查 询 起始时间： 结束时间： 导出会员银行卡" at bounding box center [409, 107] width 626 height 41
click at [315, 36] on div "注单管理" at bounding box center [319, 31] width 19 height 13
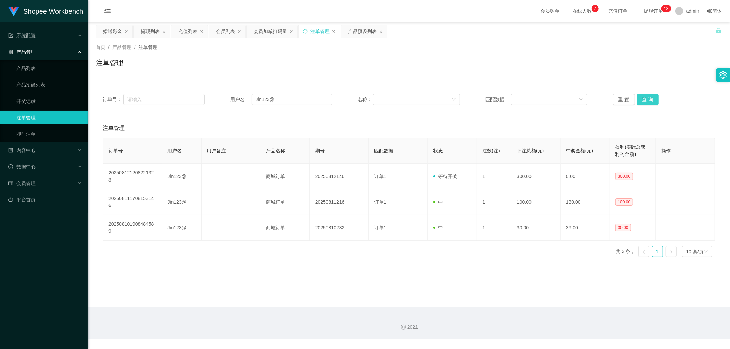
click at [642, 96] on button "查 询" at bounding box center [648, 99] width 22 height 11
click at [226, 29] on div "会员列表" at bounding box center [225, 31] width 19 height 13
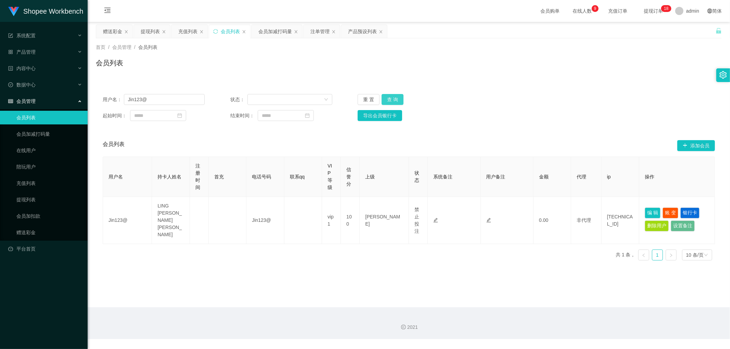
click at [391, 100] on button "查 询" at bounding box center [393, 99] width 22 height 11
drag, startPoint x: 604, startPoint y: 90, endPoint x: 608, endPoint y: 92, distance: 5.1
click at [605, 90] on div "用户名： Jin123@ 状态： 重 置 查 询 起始时间： 结束时间： 导出会员银行卡" at bounding box center [409, 107] width 626 height 41
click at [392, 98] on button "查 询" at bounding box center [393, 99] width 22 height 11
drag, startPoint x: 612, startPoint y: 95, endPoint x: 597, endPoint y: 93, distance: 15.5
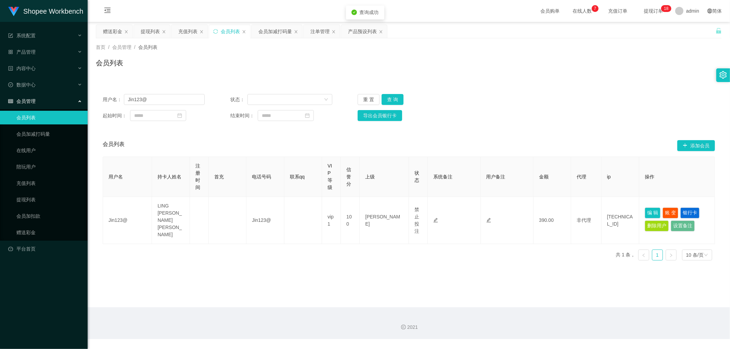
click at [611, 94] on div "用户名： Jin123@ 状态： 重 置 查 询" at bounding box center [409, 99] width 612 height 11
